Goal: Information Seeking & Learning: Compare options

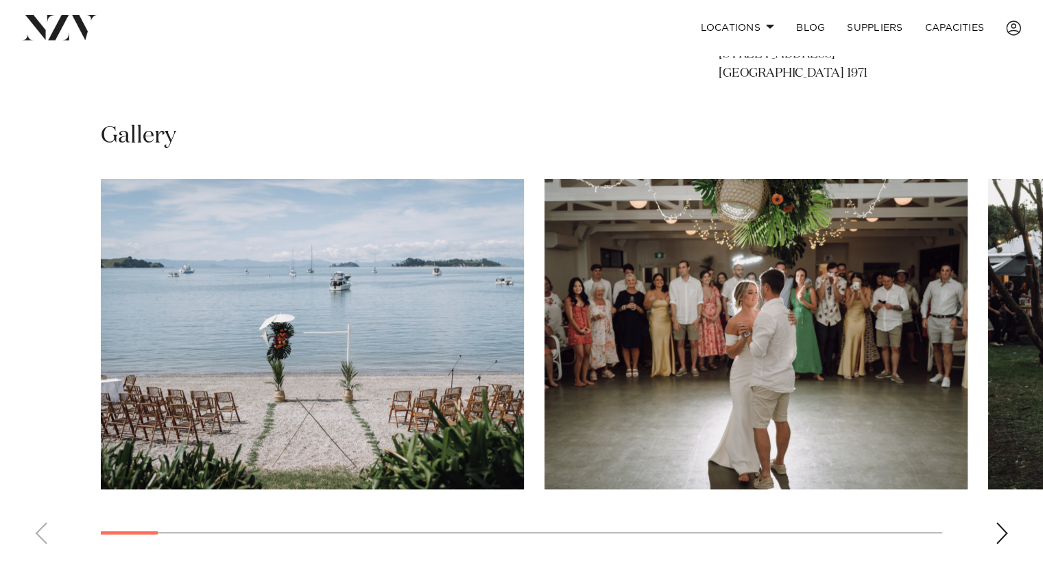
scroll to position [844, 0]
click at [1005, 530] on div "Next slide" at bounding box center [1002, 533] width 14 height 22
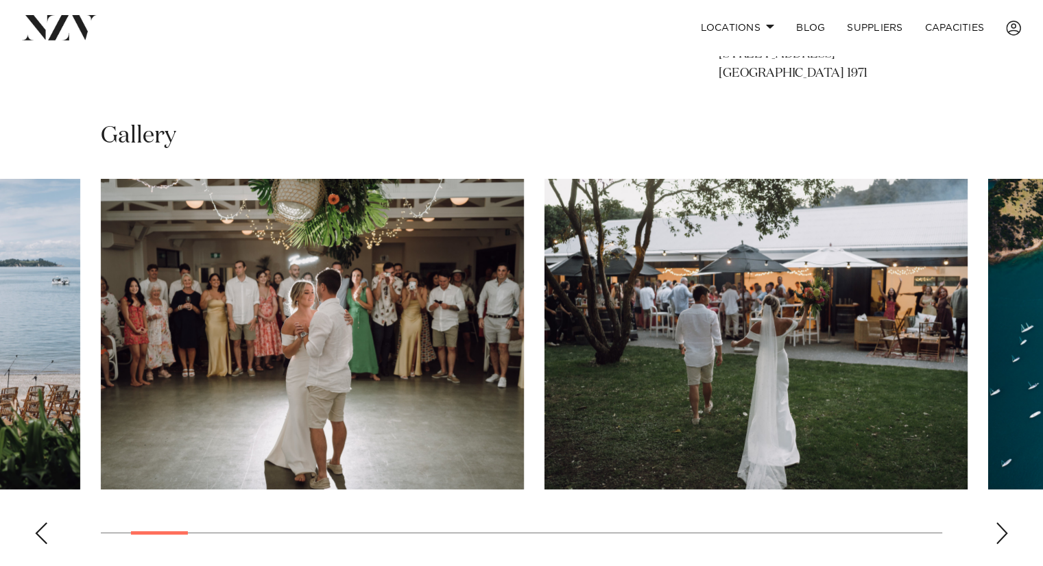
click at [1005, 530] on div "Next slide" at bounding box center [1002, 533] width 14 height 22
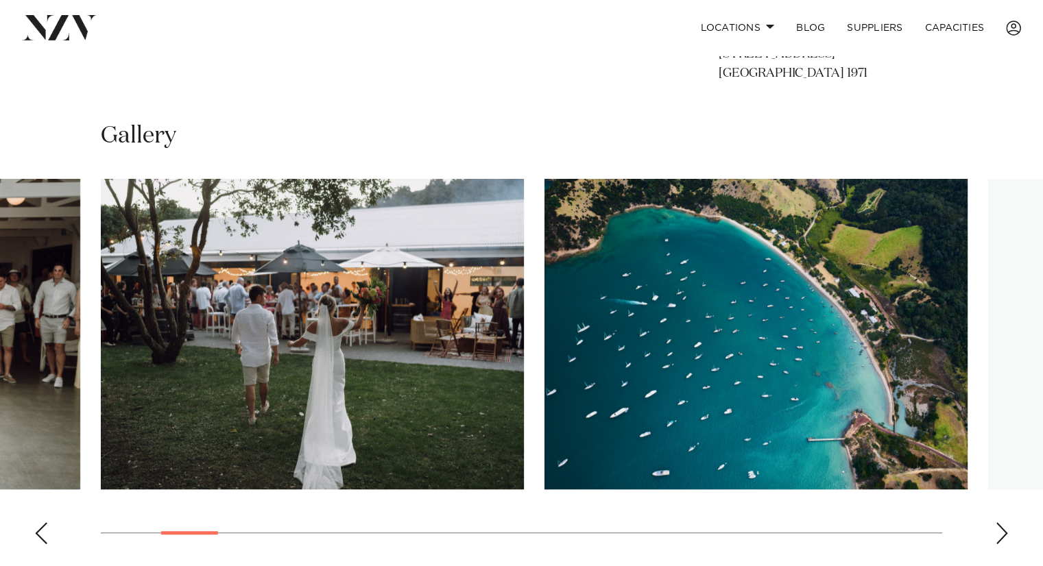
click at [1005, 530] on div "Next slide" at bounding box center [1002, 533] width 14 height 22
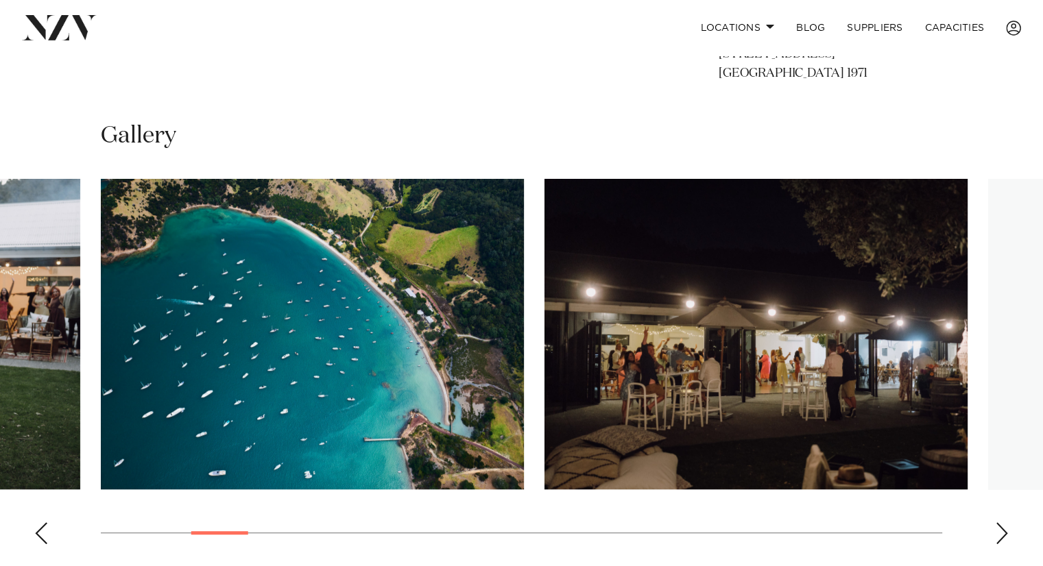
click at [1005, 530] on div "Next slide" at bounding box center [1002, 533] width 14 height 22
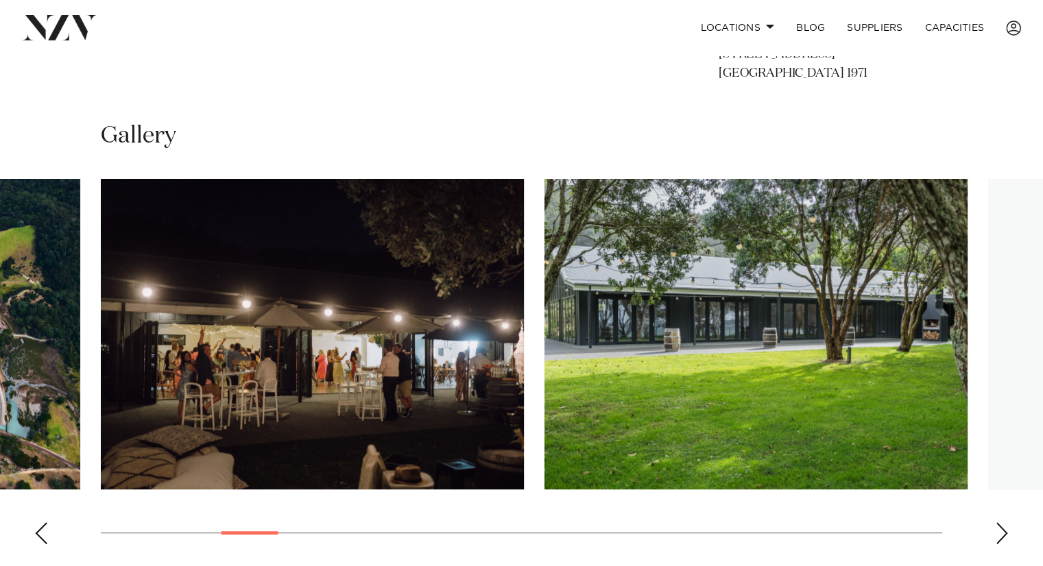
click at [1005, 530] on div "Next slide" at bounding box center [1002, 533] width 14 height 22
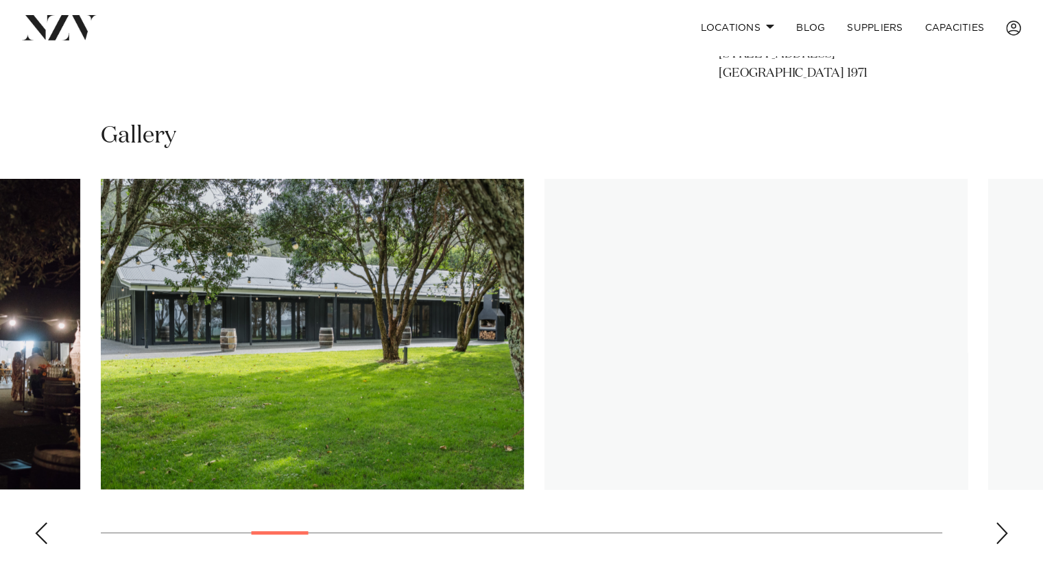
click at [1005, 530] on div "Next slide" at bounding box center [1002, 533] width 14 height 22
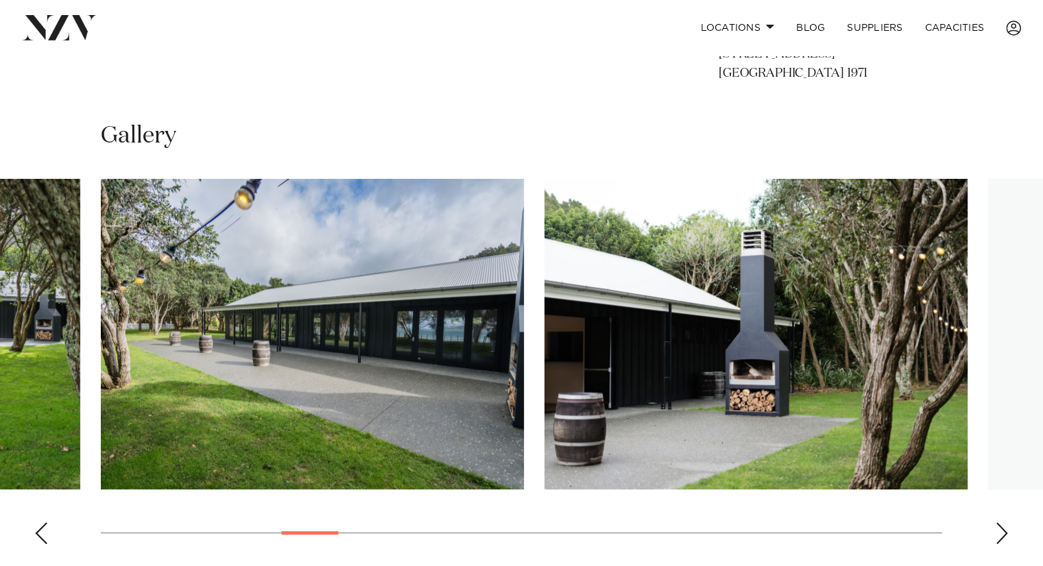
click at [1005, 530] on div "Next slide" at bounding box center [1002, 533] width 14 height 22
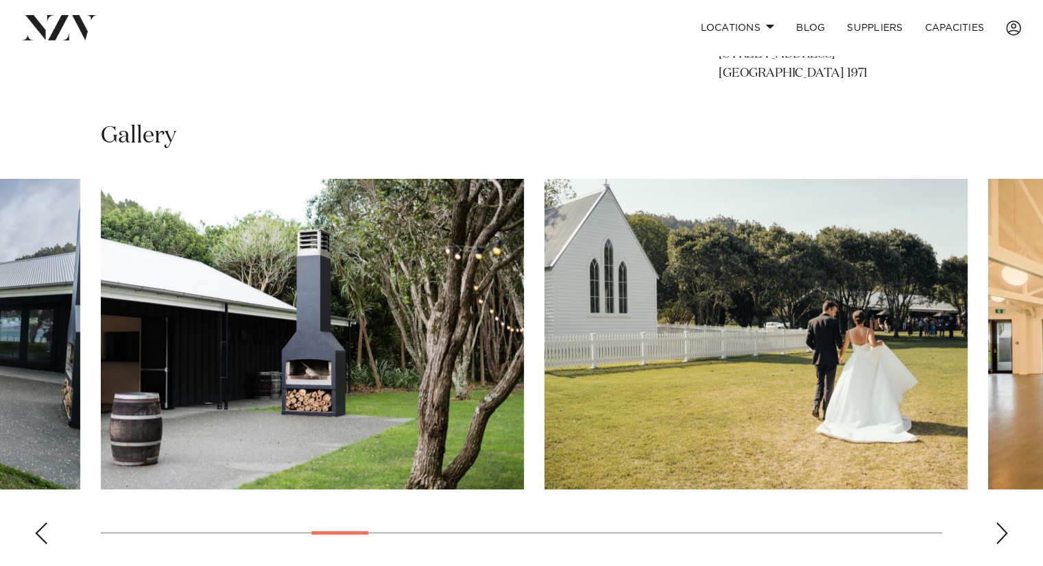
click at [1005, 530] on div "Next slide" at bounding box center [1002, 533] width 14 height 22
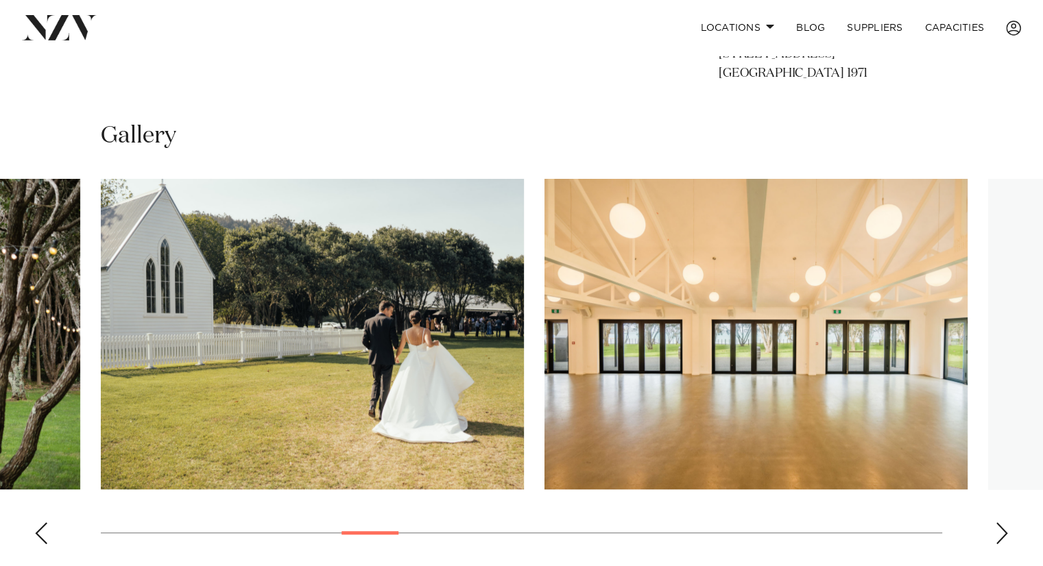
click at [1005, 530] on div "Next slide" at bounding box center [1002, 533] width 14 height 22
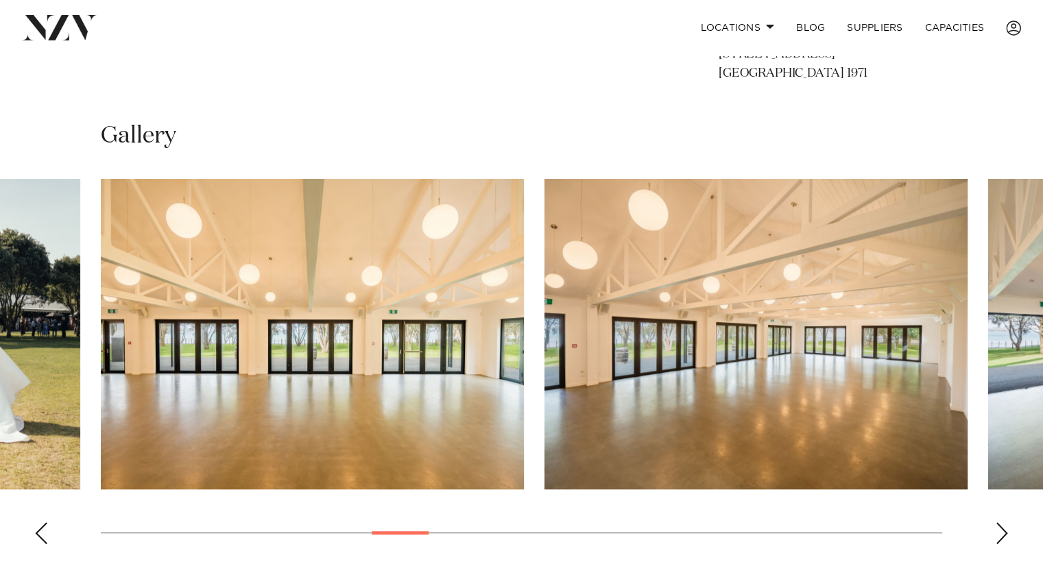
click at [1005, 530] on div "Next slide" at bounding box center [1002, 533] width 14 height 22
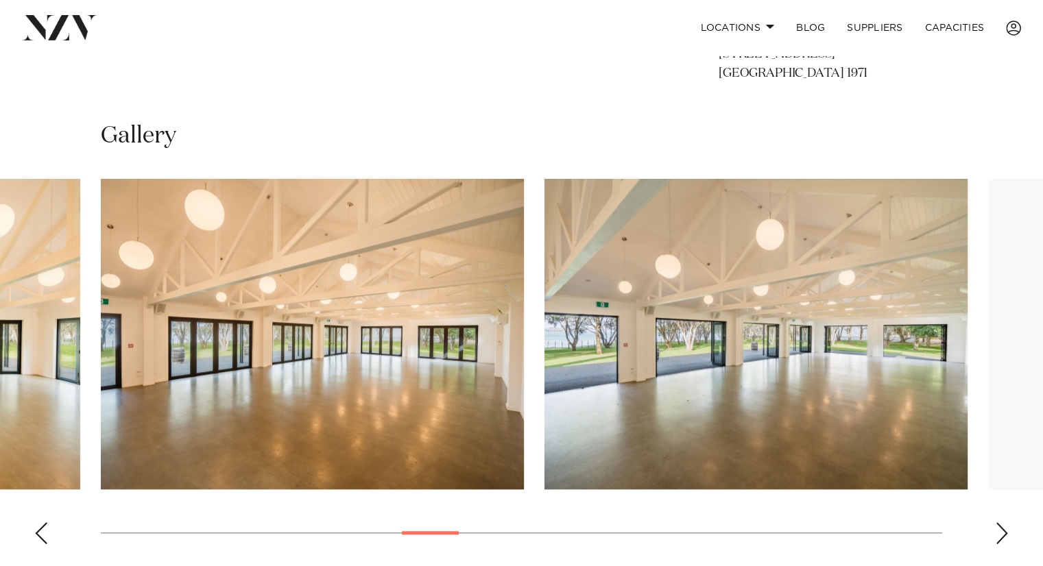
click at [1005, 530] on div "Next slide" at bounding box center [1002, 533] width 14 height 22
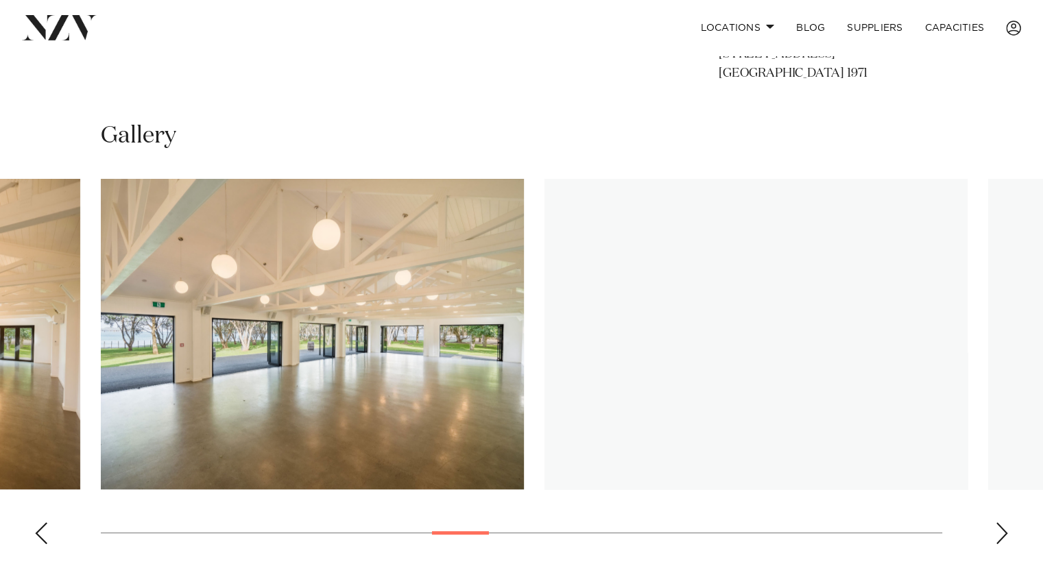
click at [1005, 530] on div "Next slide" at bounding box center [1002, 533] width 14 height 22
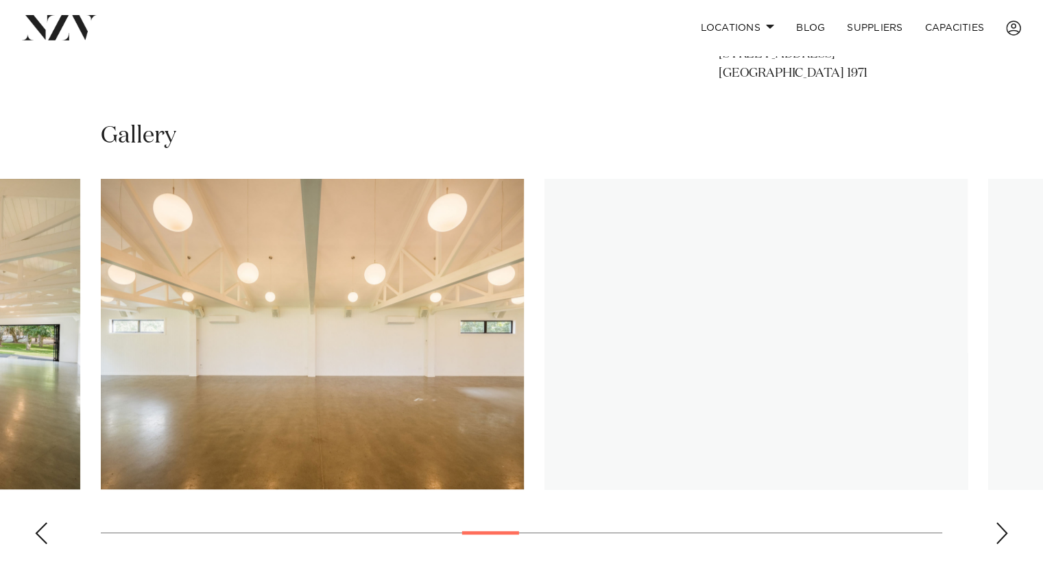
click at [1005, 530] on div "Next slide" at bounding box center [1002, 533] width 14 height 22
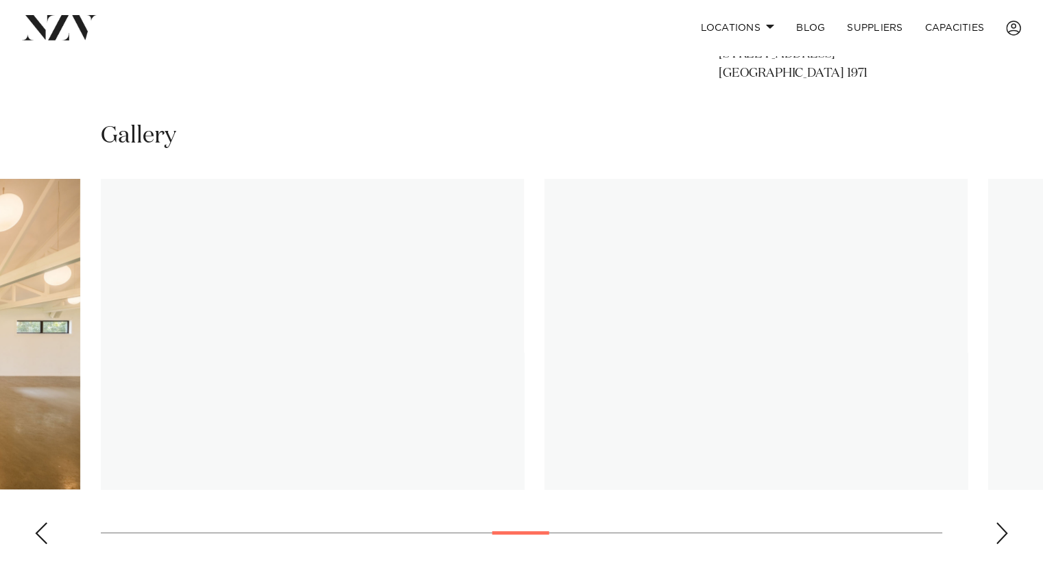
click at [1005, 530] on div "Next slide" at bounding box center [1002, 533] width 14 height 22
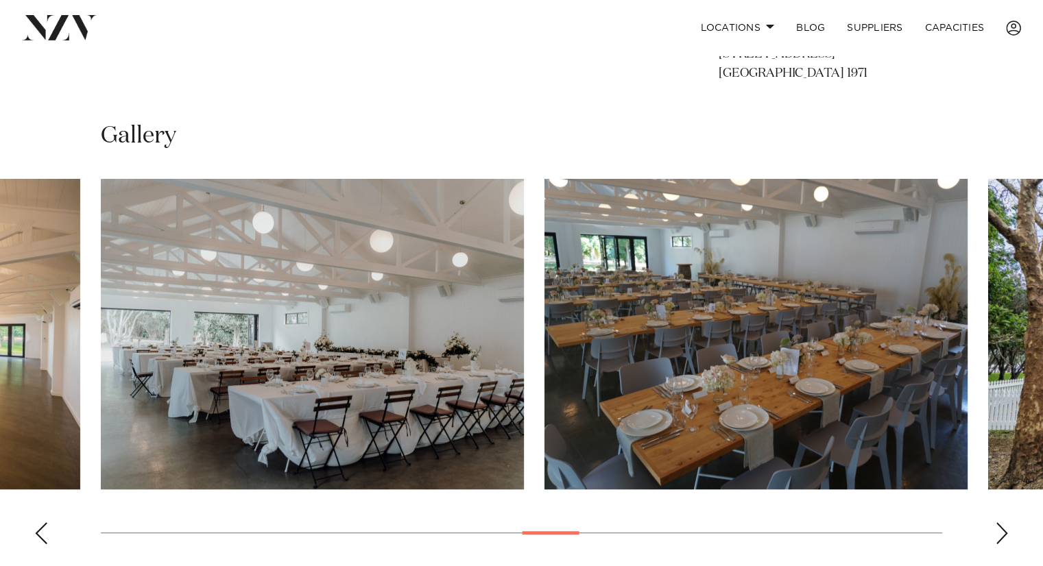
click at [41, 535] on div "Previous slide" at bounding box center [41, 533] width 14 height 22
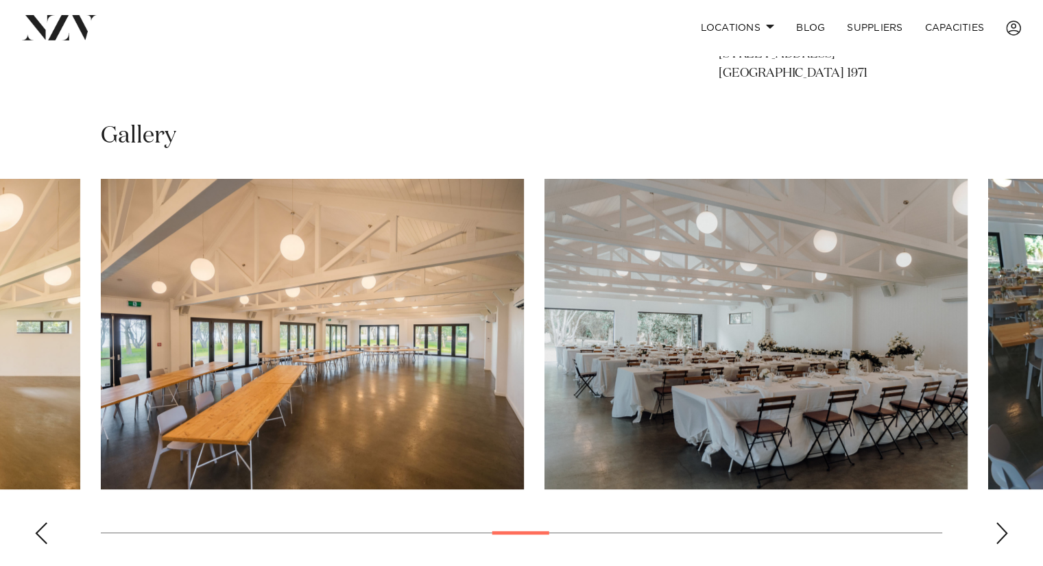
click at [997, 535] on div "Next slide" at bounding box center [1002, 533] width 14 height 22
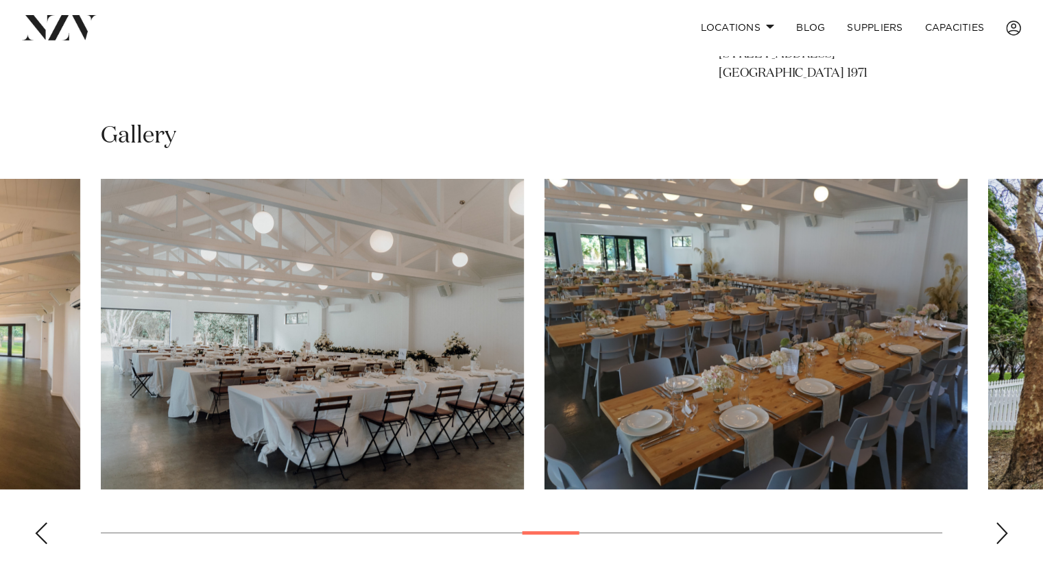
click at [997, 535] on div "Next slide" at bounding box center [1002, 533] width 14 height 22
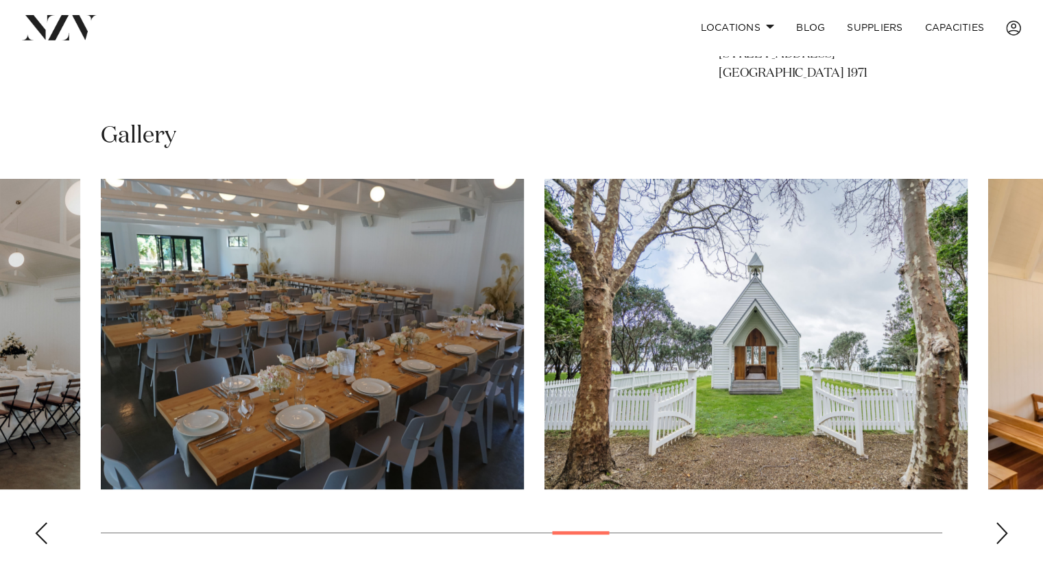
click at [997, 535] on div "Next slide" at bounding box center [1002, 533] width 14 height 22
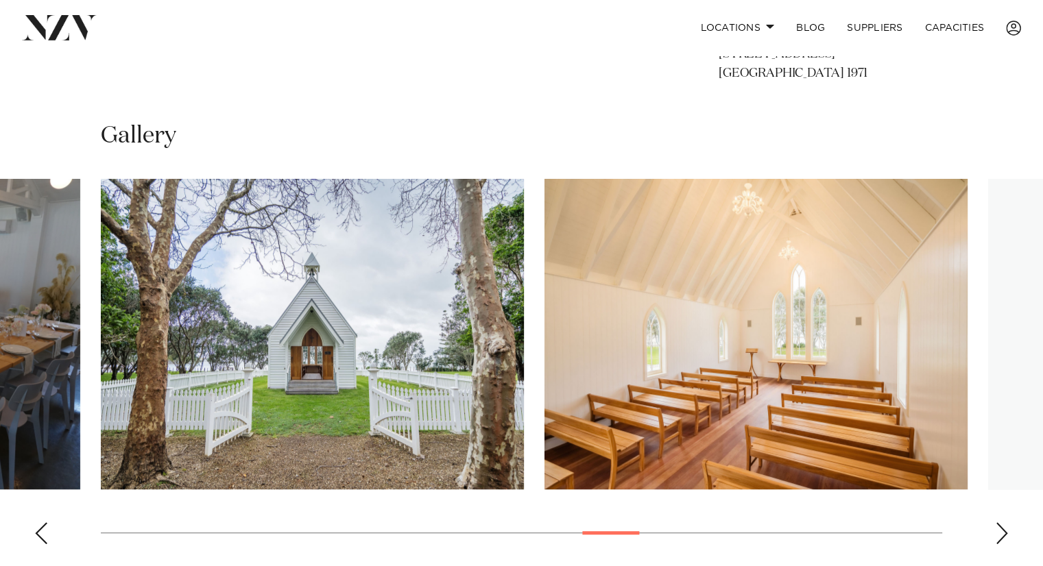
click at [997, 535] on div "Next slide" at bounding box center [1002, 533] width 14 height 22
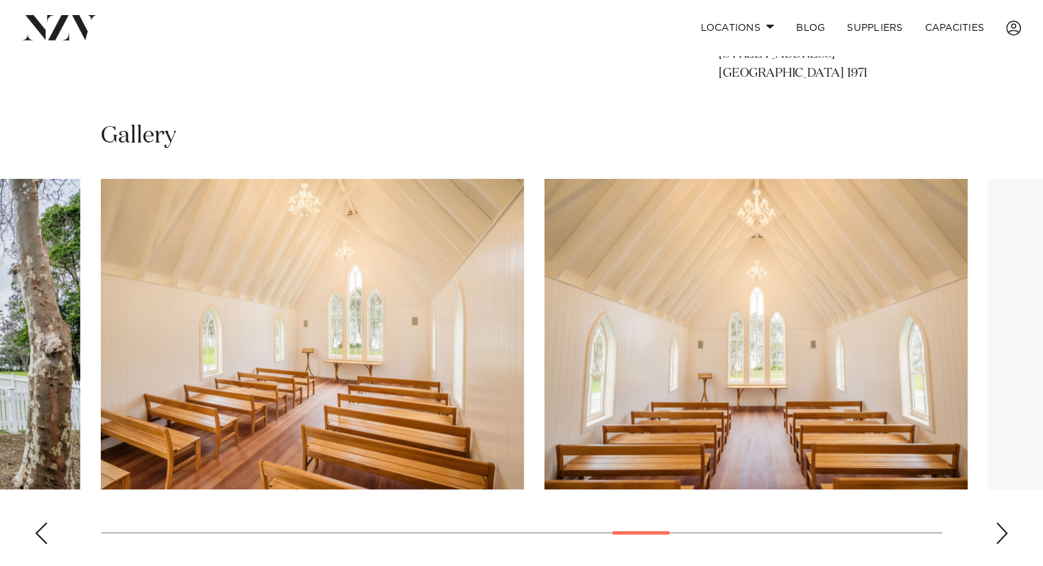
click at [997, 535] on div "Next slide" at bounding box center [1002, 533] width 14 height 22
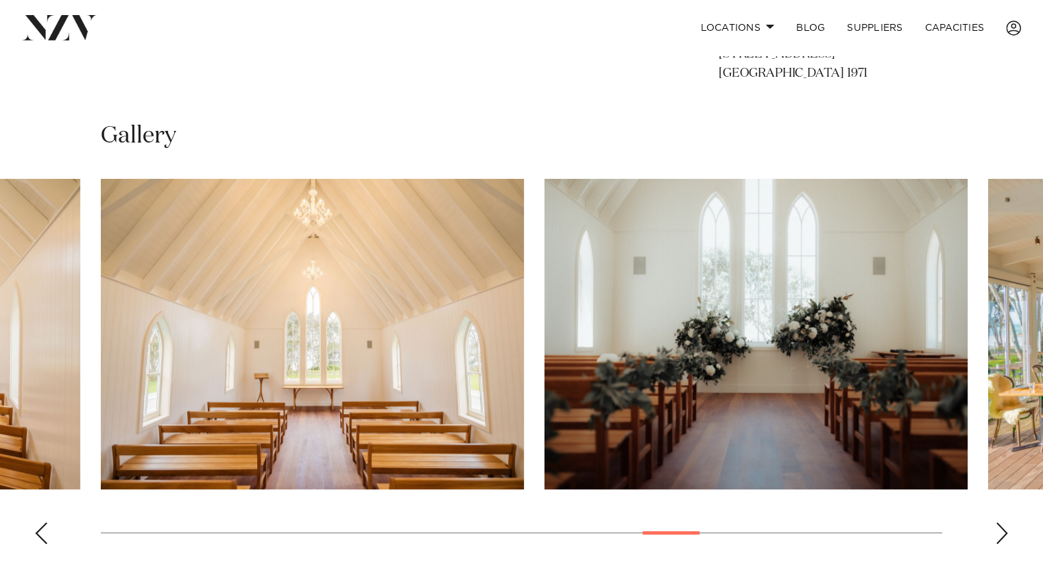
click at [997, 535] on div "Next slide" at bounding box center [1002, 533] width 14 height 22
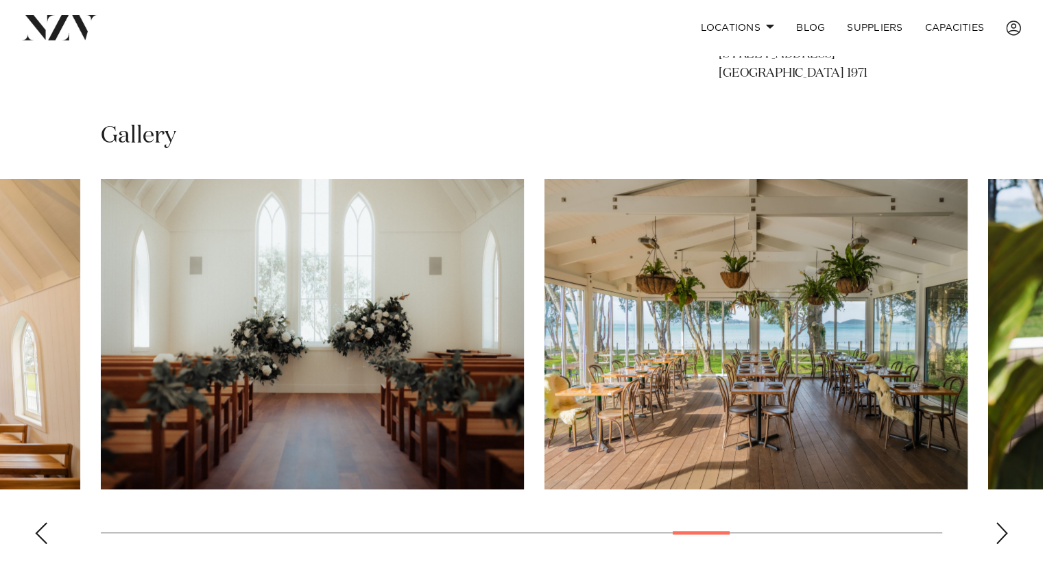
click at [997, 535] on div "Next slide" at bounding box center [1002, 533] width 14 height 22
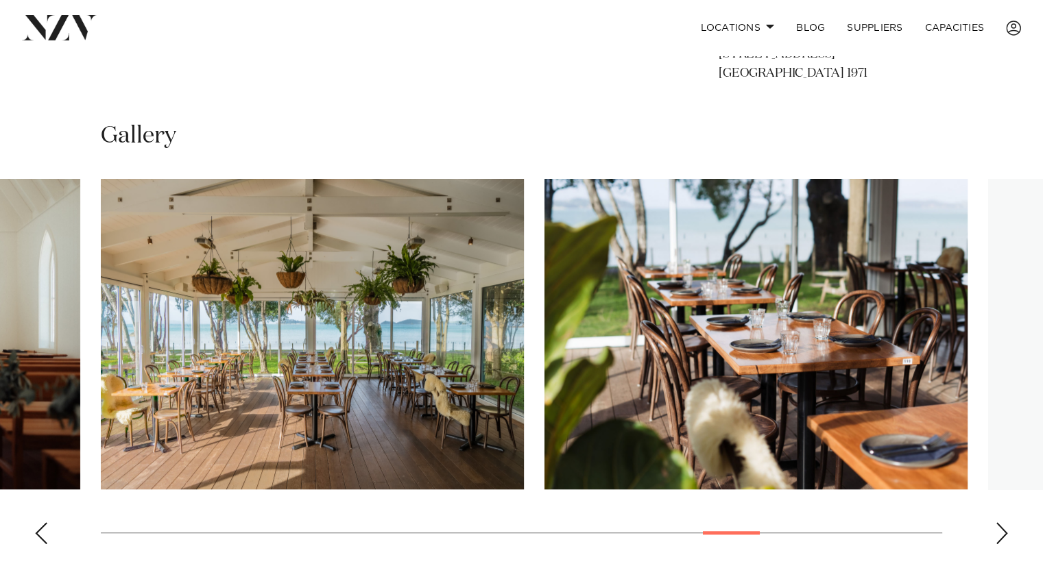
click at [997, 535] on div "Next slide" at bounding box center [1002, 533] width 14 height 22
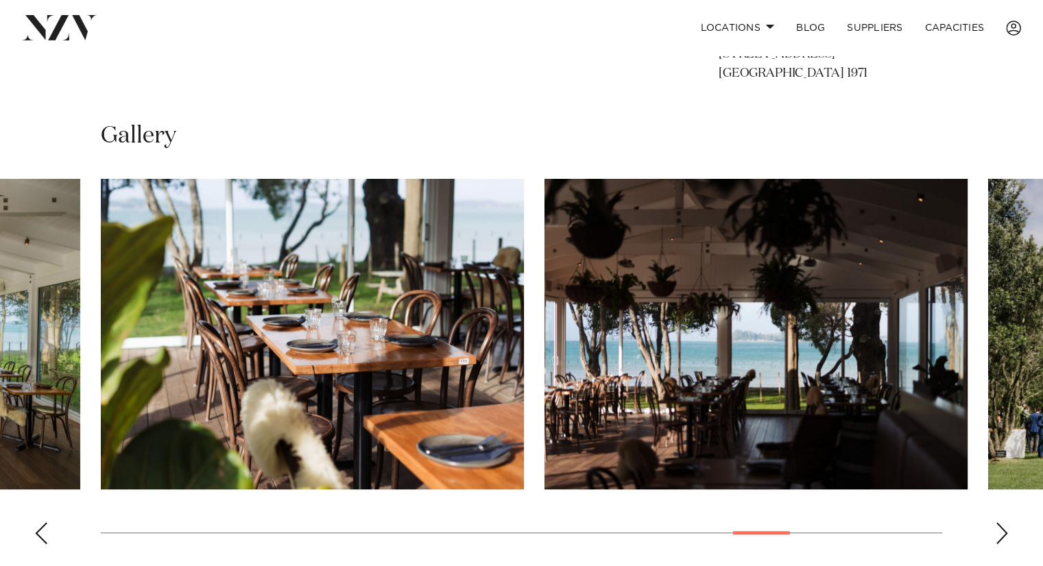
click at [997, 535] on div "Next slide" at bounding box center [1002, 533] width 14 height 22
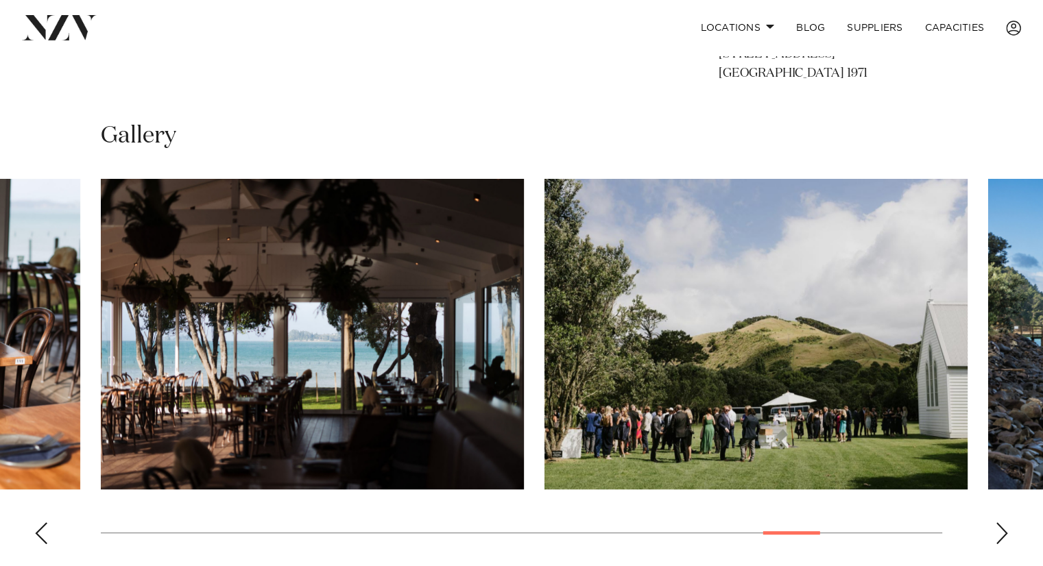
click at [997, 535] on div "Next slide" at bounding box center [1002, 533] width 14 height 22
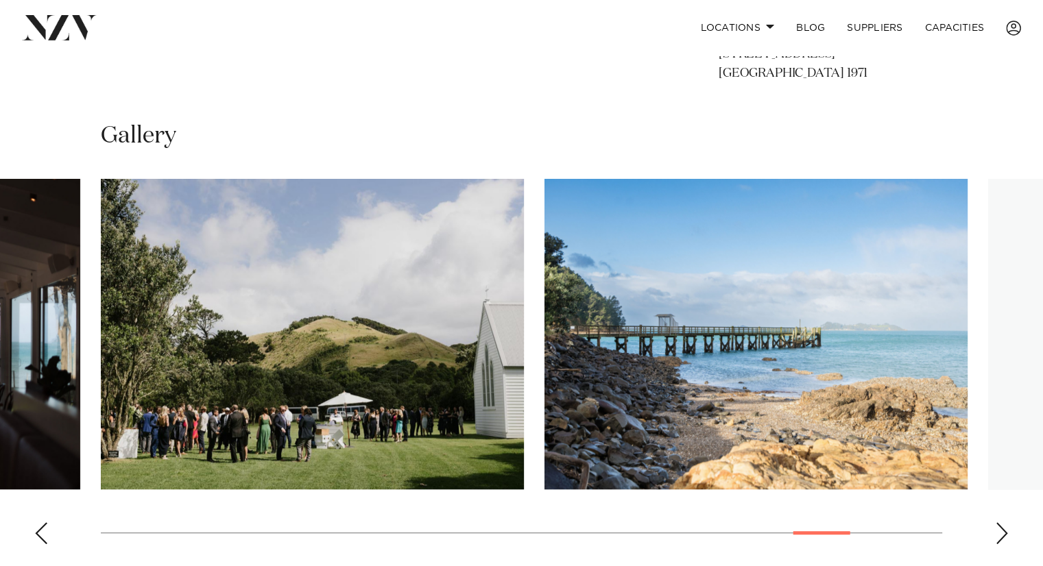
click at [997, 535] on div "Next slide" at bounding box center [1002, 533] width 14 height 22
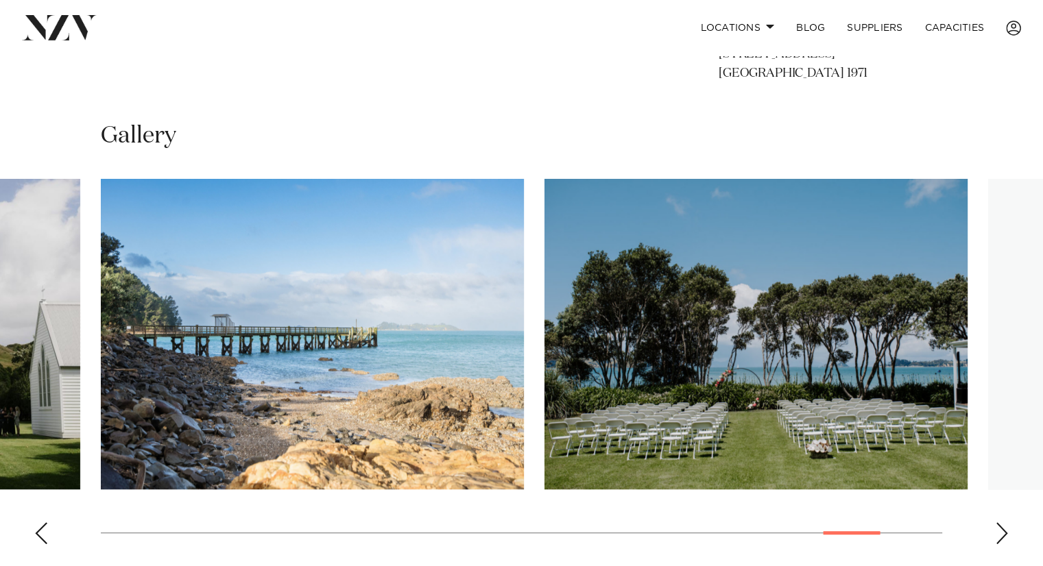
click at [997, 535] on div "Next slide" at bounding box center [1002, 533] width 14 height 22
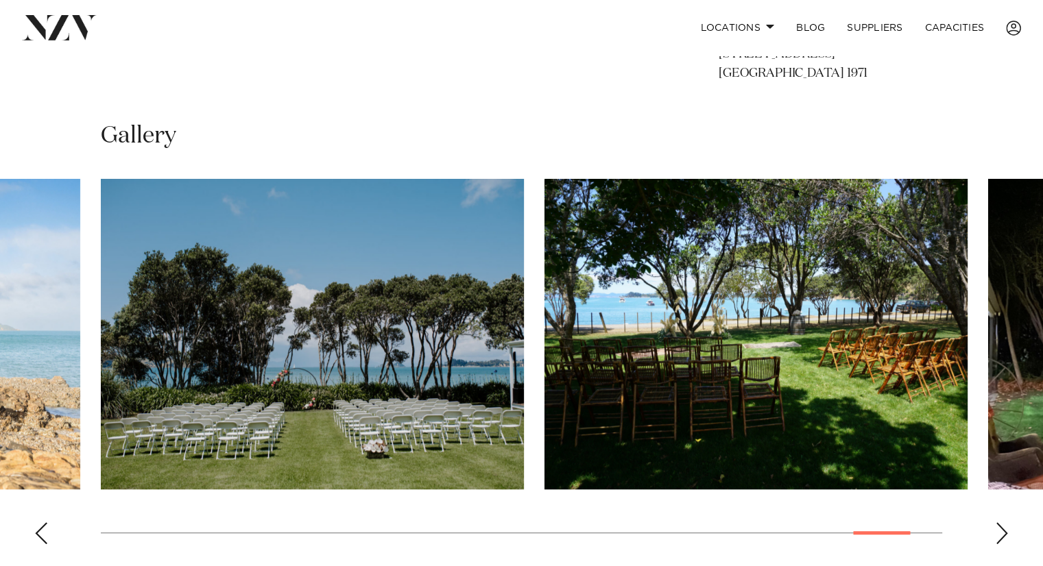
click at [997, 535] on div "Next slide" at bounding box center [1002, 533] width 14 height 22
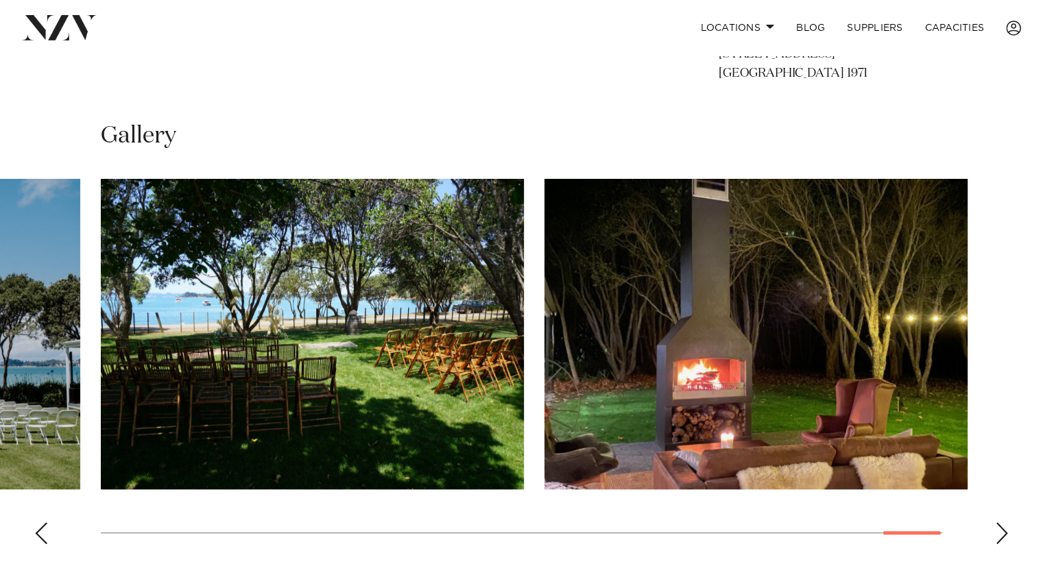
click at [997, 535] on div "Next slide" at bounding box center [1002, 533] width 14 height 22
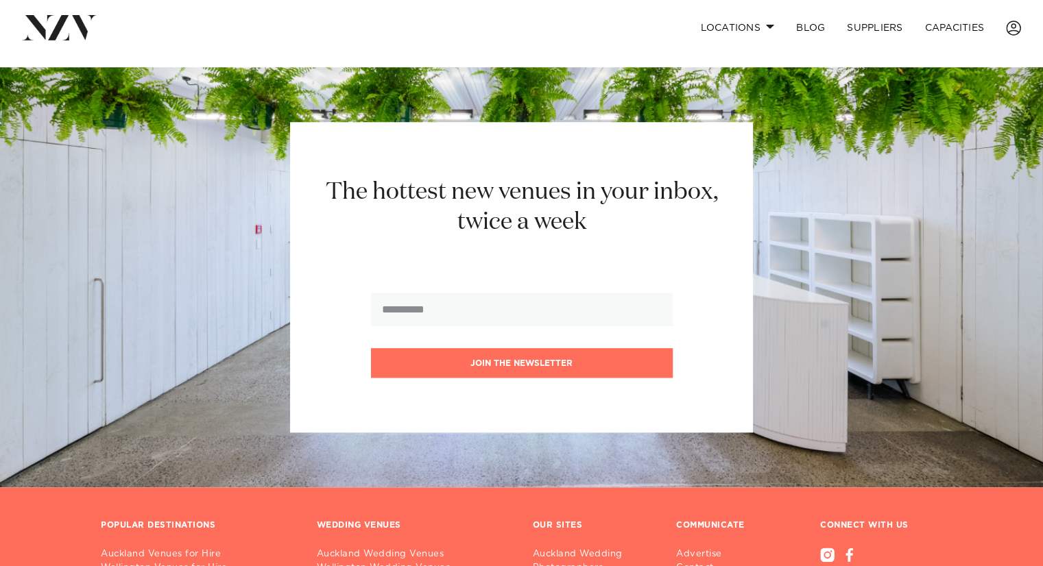
scroll to position [1654, 0]
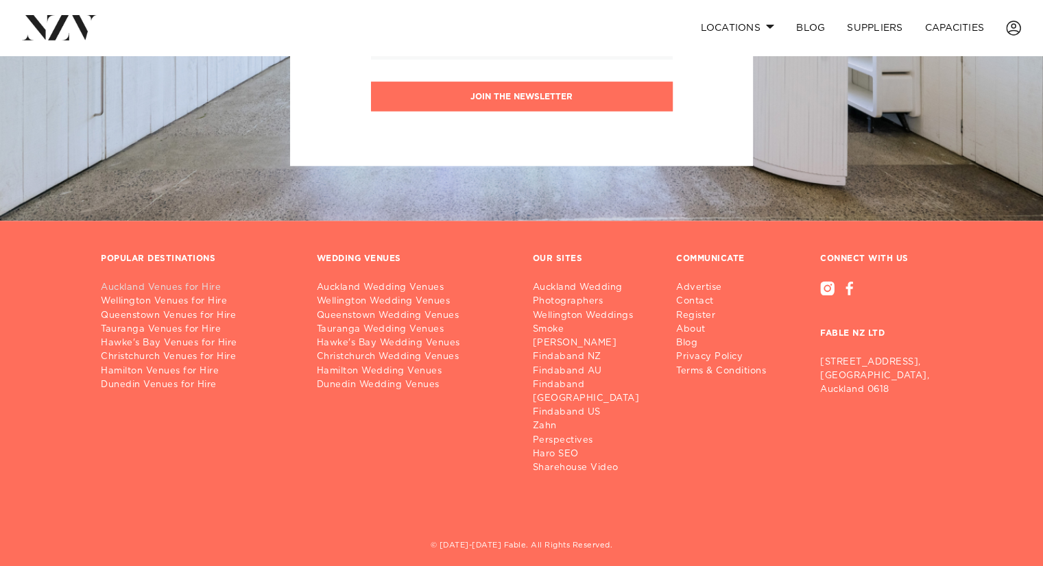
click at [195, 288] on link "Auckland Venues for Hire" at bounding box center [198, 288] width 194 height 14
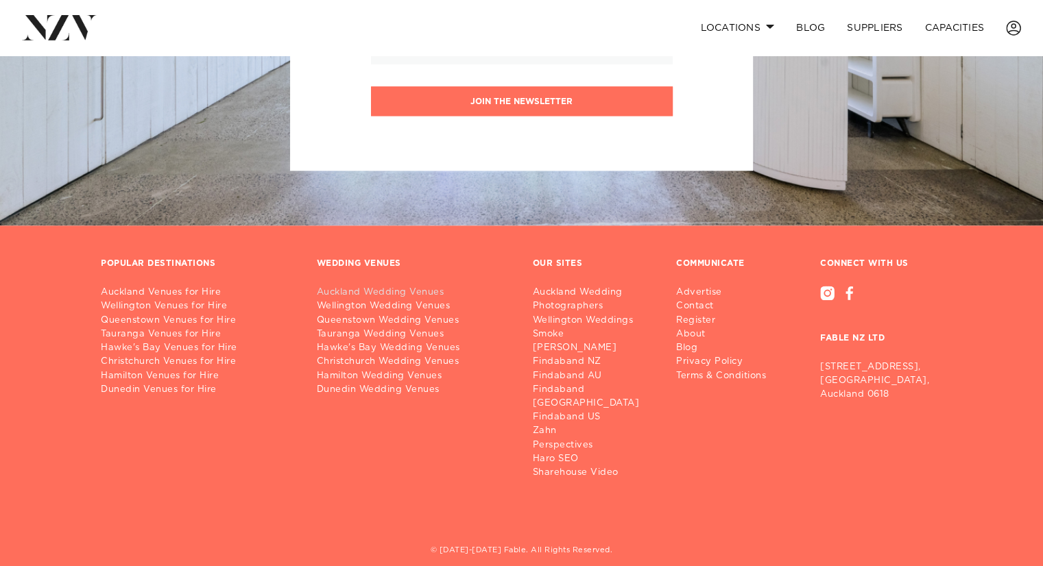
click at [365, 294] on link "Auckland Wedding Venues" at bounding box center [414, 293] width 194 height 14
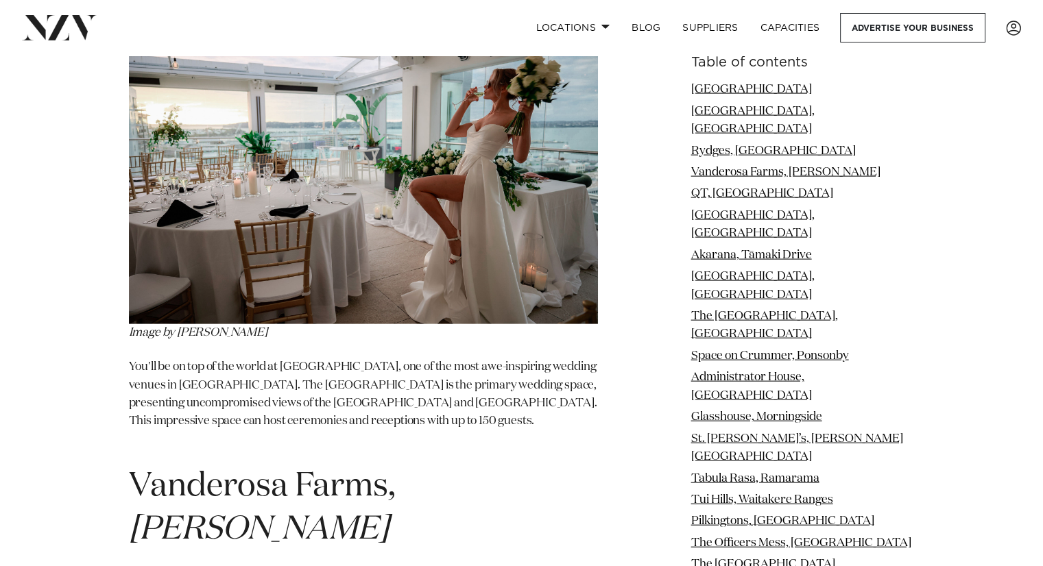
scroll to position [2866, 0]
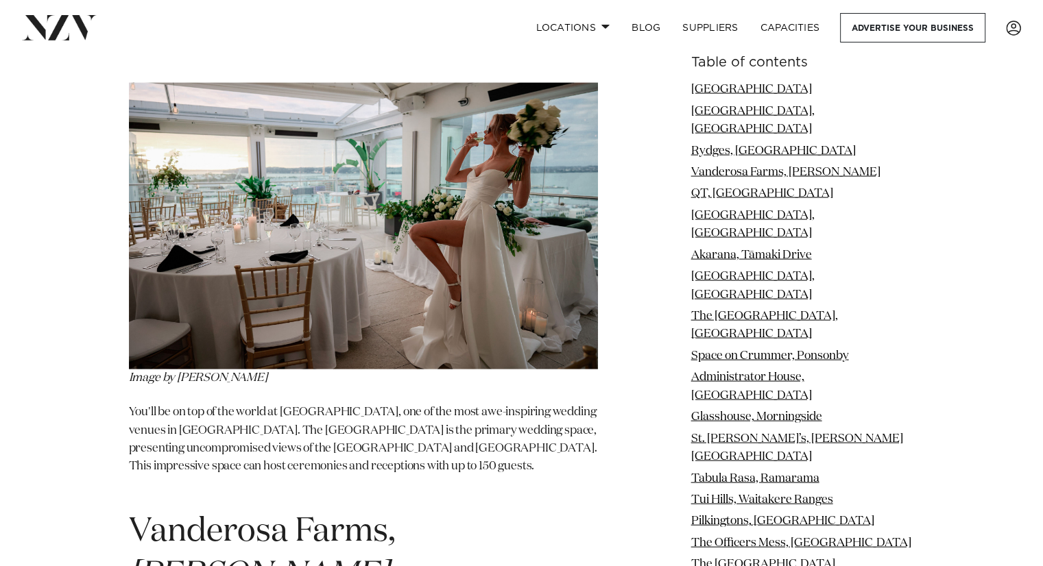
click at [251, 515] on span "Vanderosa Farms, [PERSON_NAME]" at bounding box center [262, 553] width 267 height 76
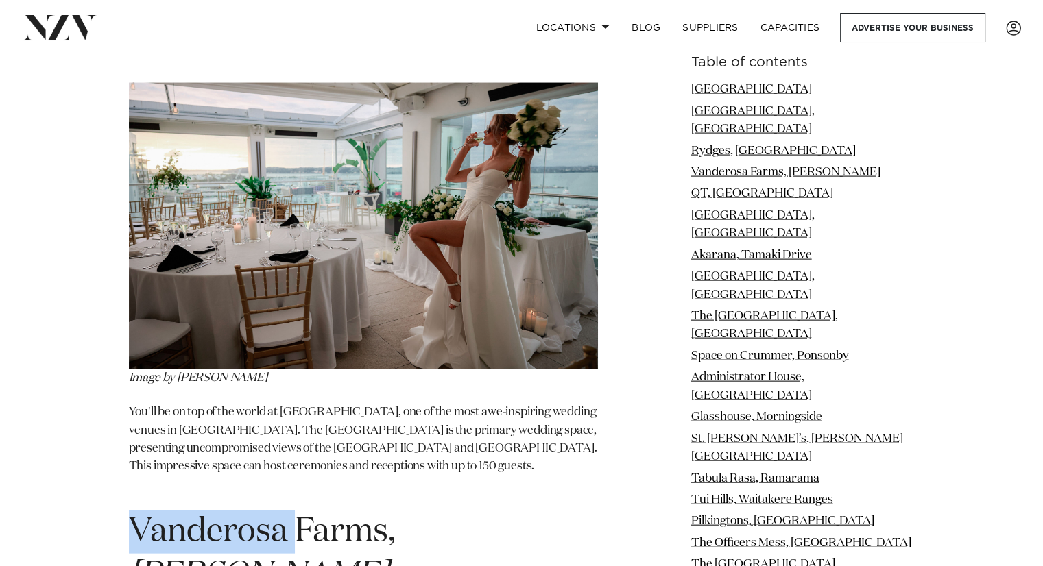
click at [251, 515] on span "Vanderosa Farms, [PERSON_NAME]" at bounding box center [262, 553] width 267 height 76
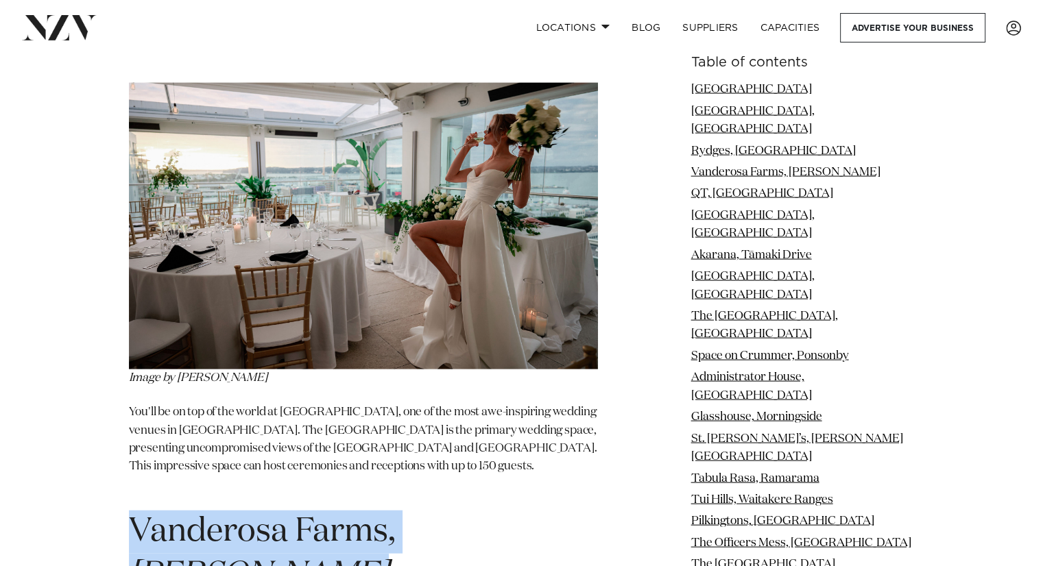
click at [251, 515] on span "Vanderosa Farms, [PERSON_NAME]" at bounding box center [262, 553] width 267 height 76
copy section "Vanderosa Farms, [PERSON_NAME]"
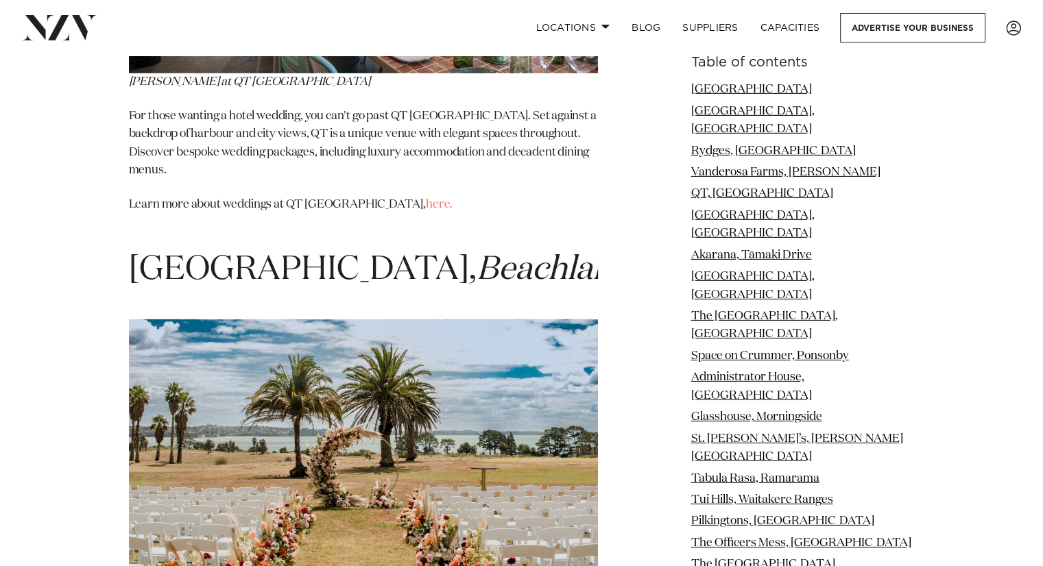
scroll to position [4274, 0]
click at [266, 253] on span "[GEOGRAPHIC_DATA], [GEOGRAPHIC_DATA]" at bounding box center [387, 269] width 517 height 33
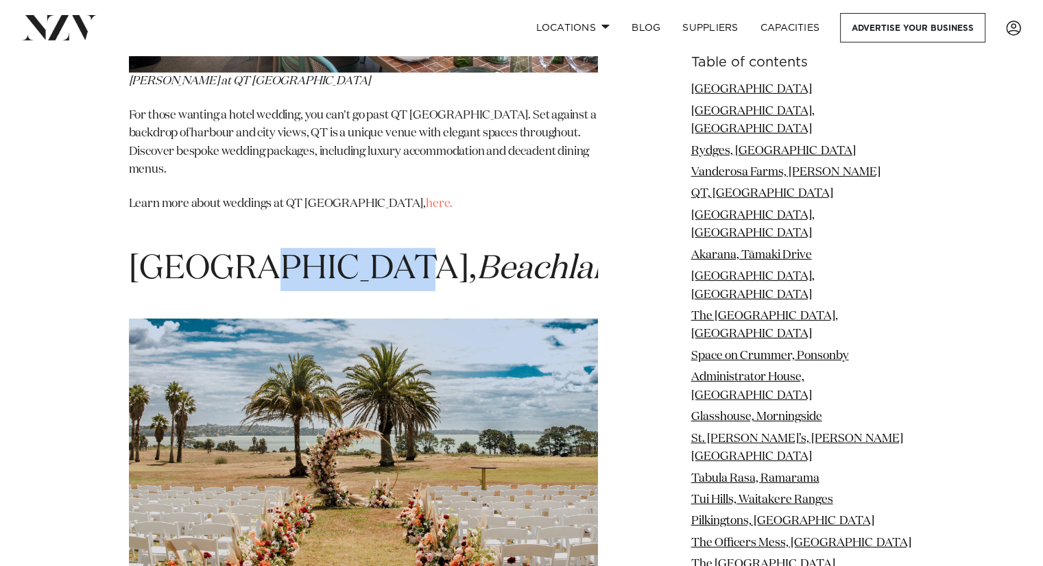
click at [266, 253] on span "[GEOGRAPHIC_DATA], [GEOGRAPHIC_DATA]" at bounding box center [387, 269] width 517 height 33
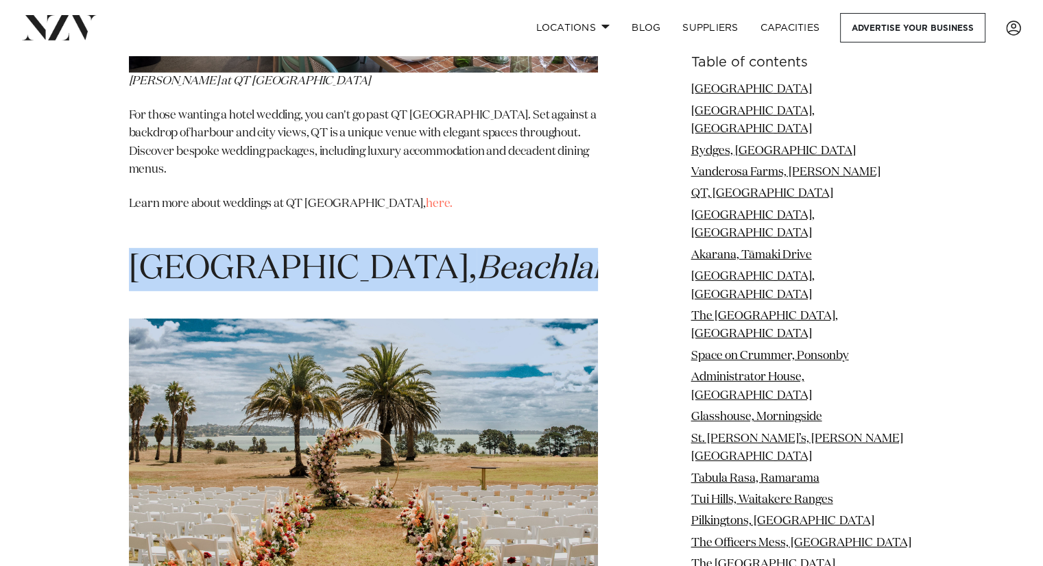
click at [266, 253] on span "[GEOGRAPHIC_DATA], [GEOGRAPHIC_DATA]" at bounding box center [387, 269] width 517 height 33
copy section "[GEOGRAPHIC_DATA], [GEOGRAPHIC_DATA]"
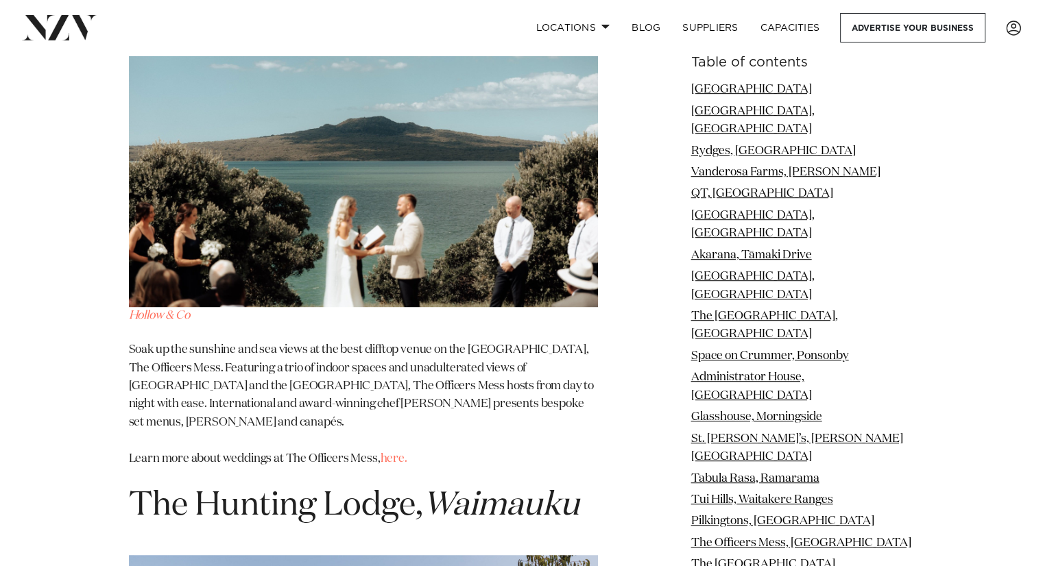
scroll to position [11127, 0]
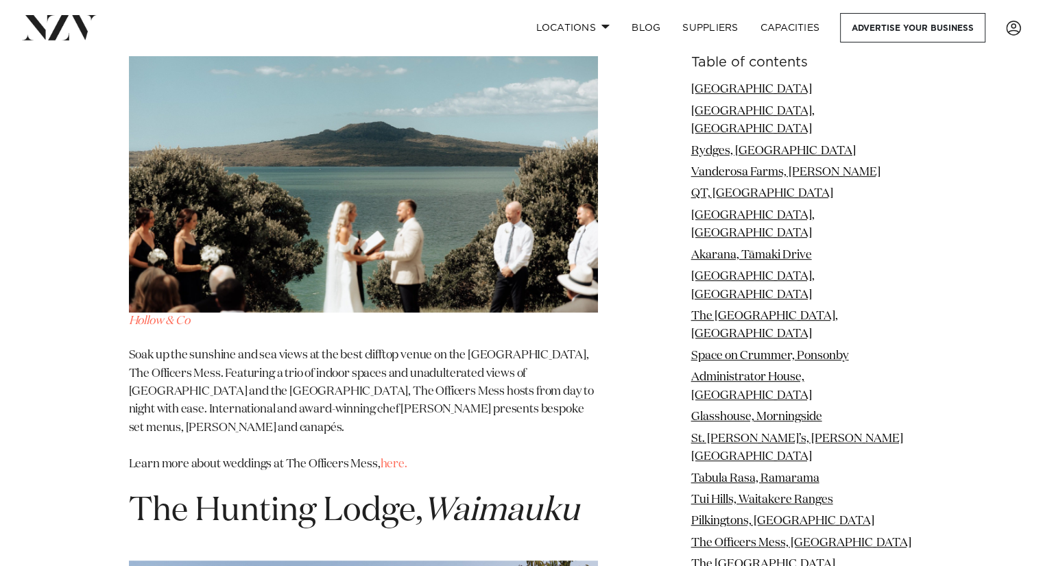
click at [287, 495] on span "The [GEOGRAPHIC_DATA], [GEOGRAPHIC_DATA]" at bounding box center [354, 511] width 450 height 33
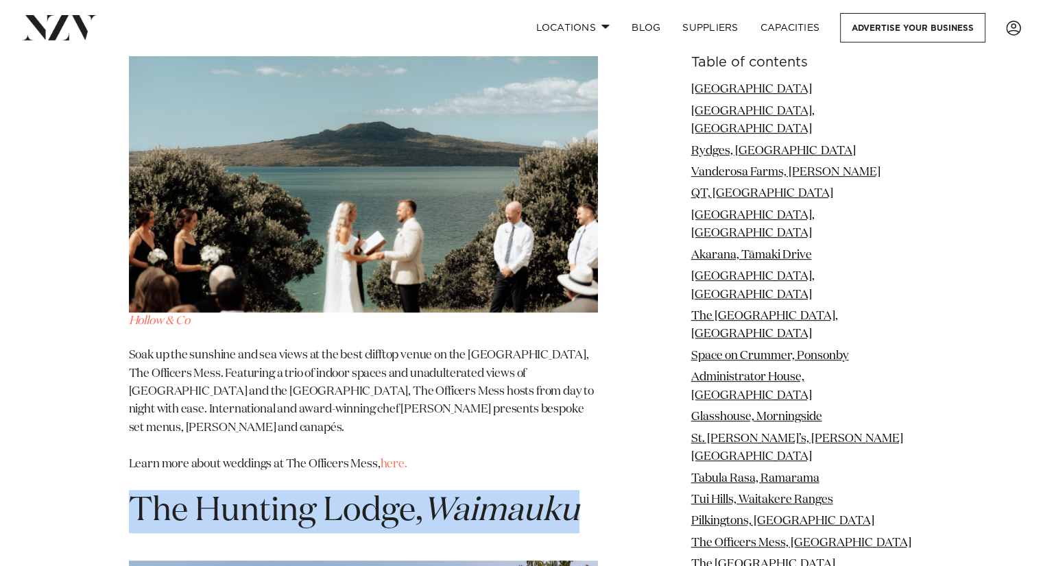
click at [287, 495] on span "The [GEOGRAPHIC_DATA], [GEOGRAPHIC_DATA]" at bounding box center [354, 511] width 450 height 33
copy section "The [GEOGRAPHIC_DATA], [GEOGRAPHIC_DATA]"
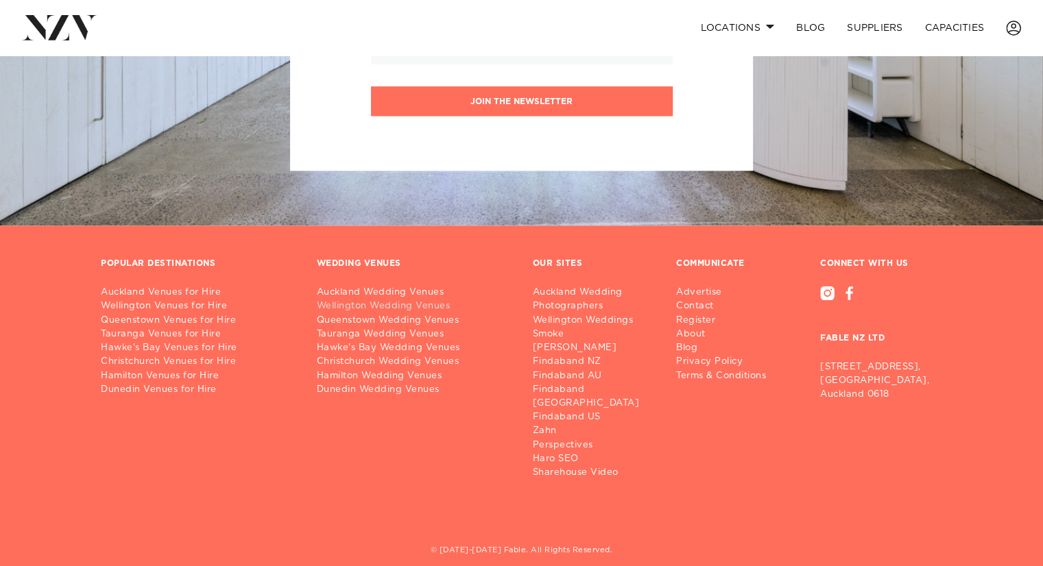
scroll to position [1654, 0]
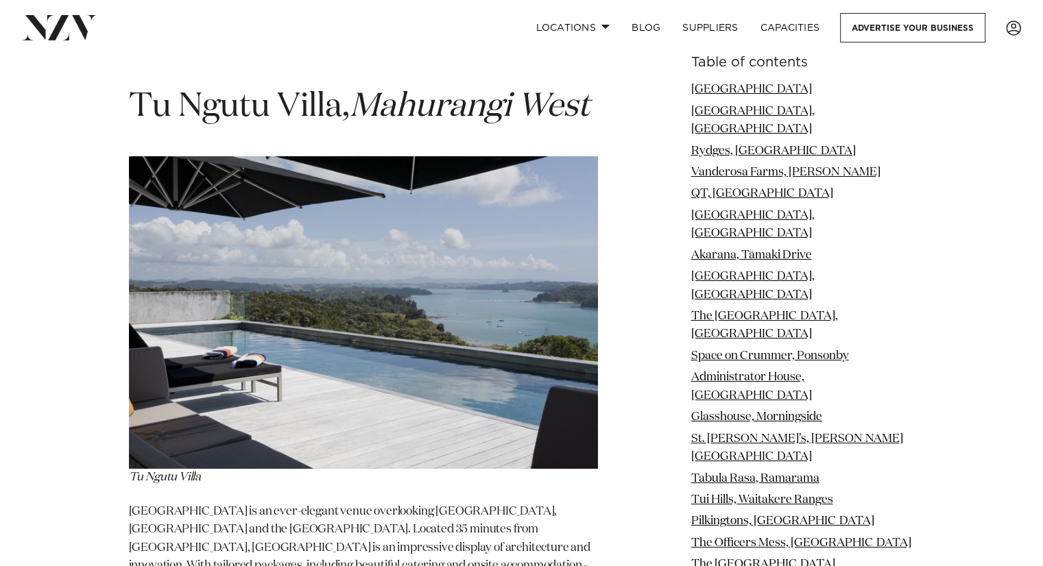
scroll to position [15668, 0]
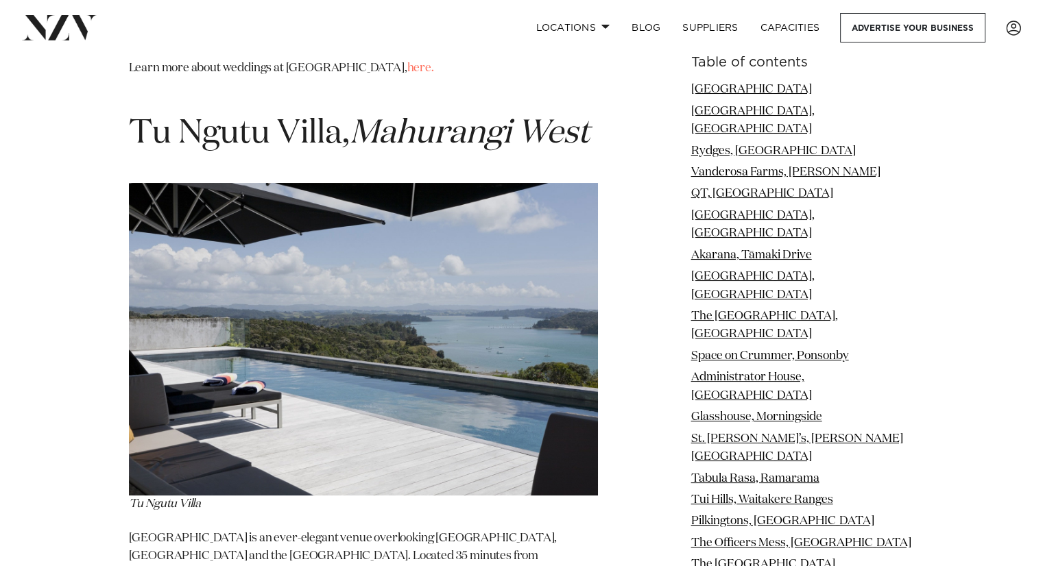
copy section "Abel Estate, Kumeu"
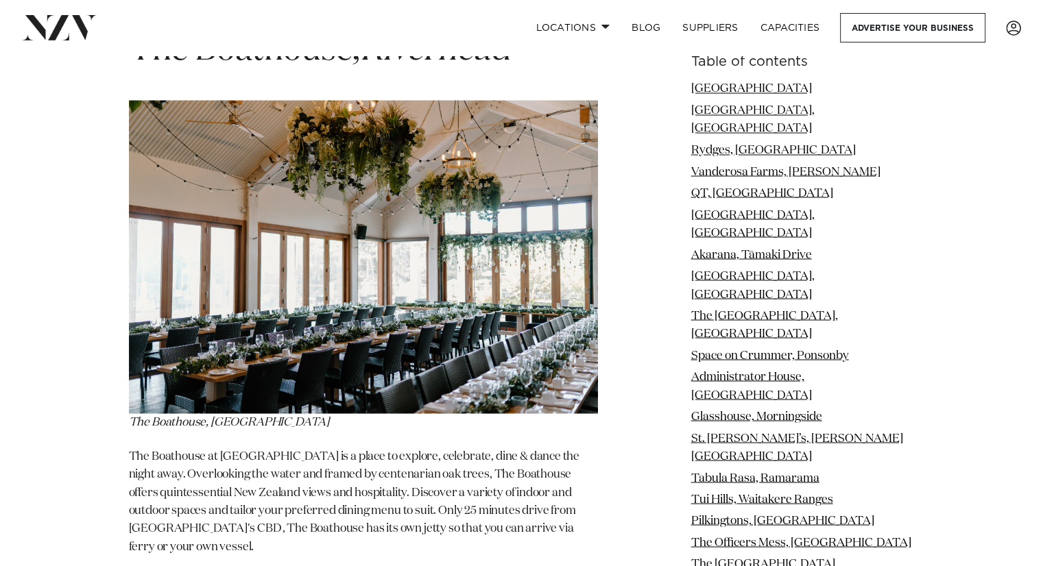
scroll to position [18088, 0]
copy section "Cordis, Symonds Street"
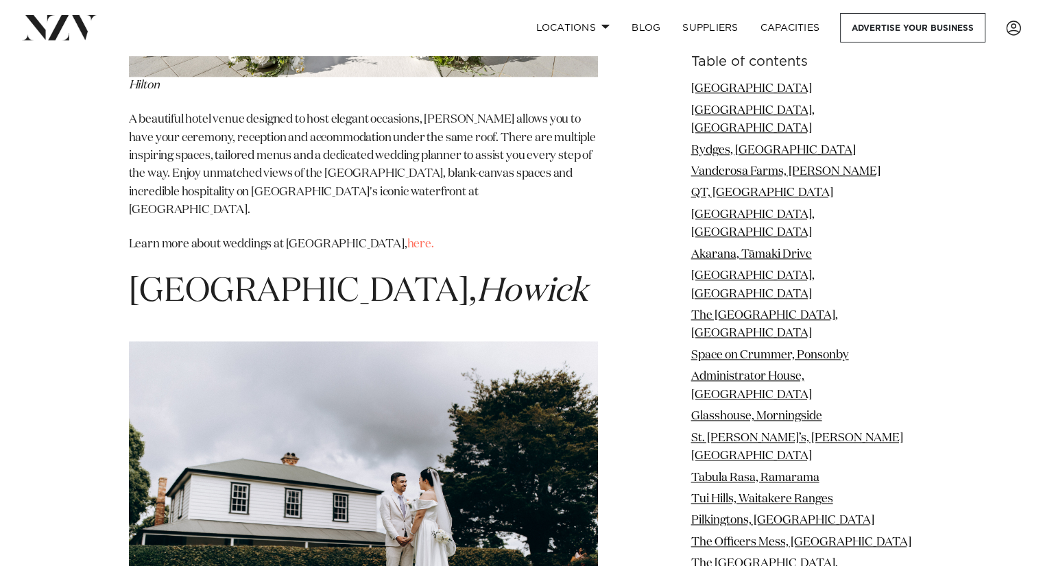
scroll to position [17259, 0]
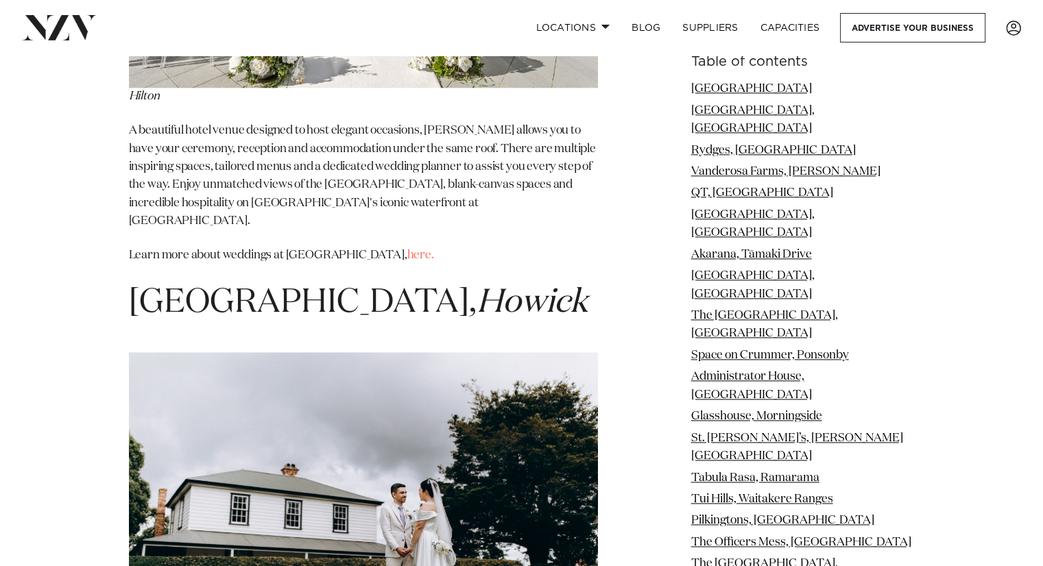
copy section "The Boathouse, Riverhead"
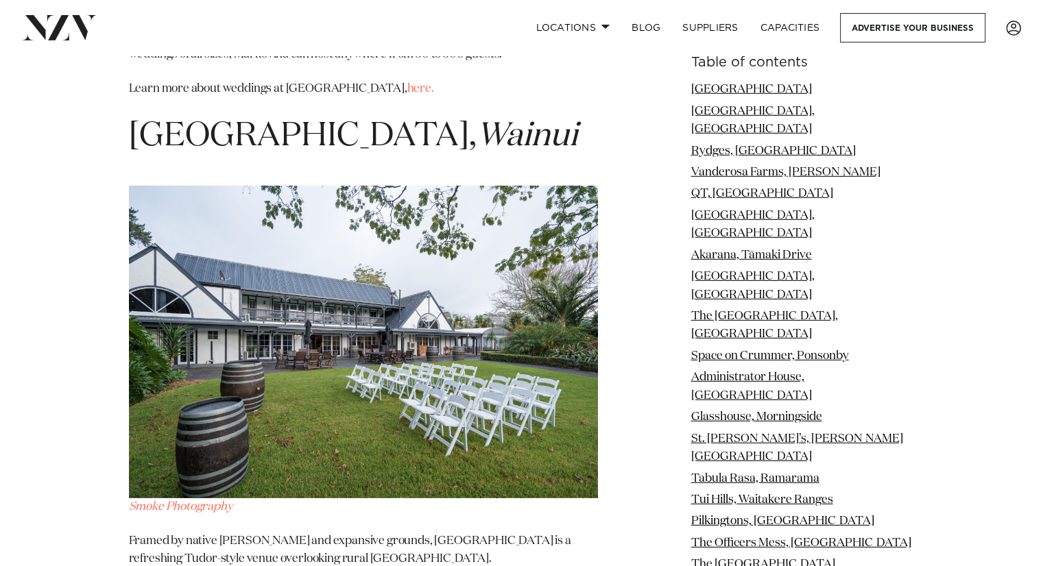
scroll to position [19776, 0]
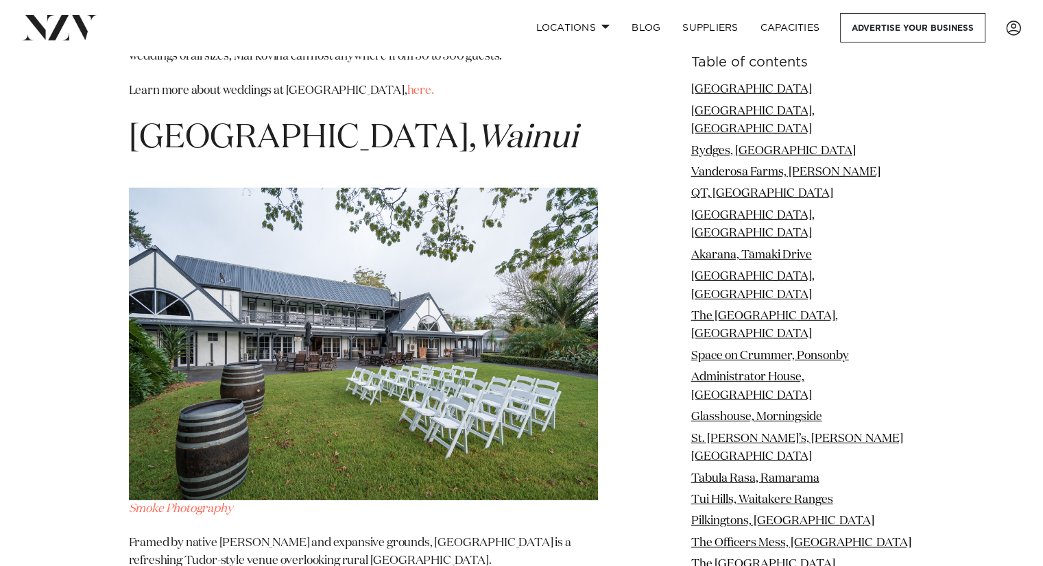
drag, startPoint x: 343, startPoint y: 154, endPoint x: 126, endPoint y: 97, distance: 224.6
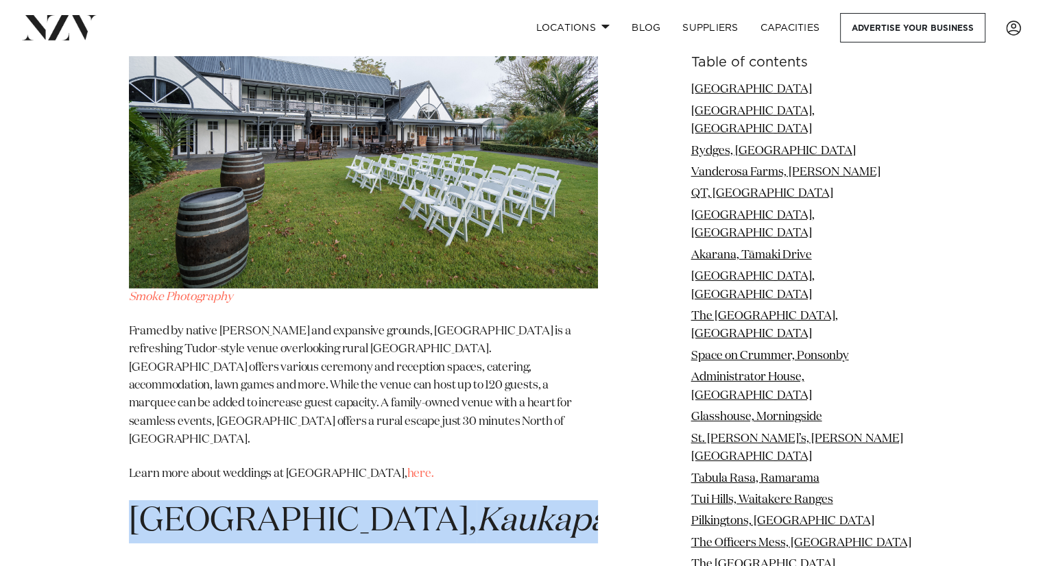
scroll to position [19992, 0]
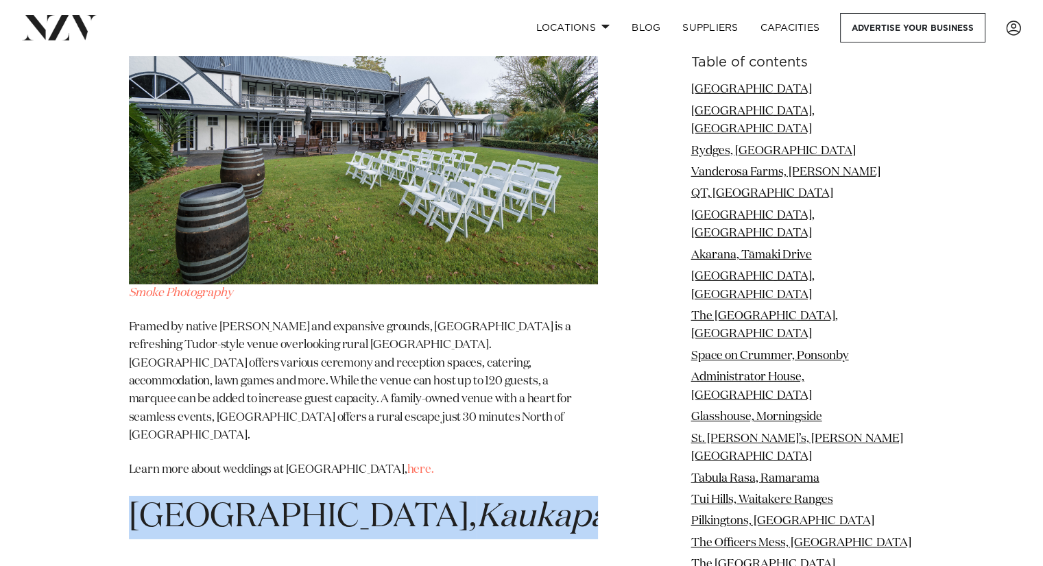
copy span "Bridgewater Country Estate, Kaukapakapa"
